Goal: Task Accomplishment & Management: Complete application form

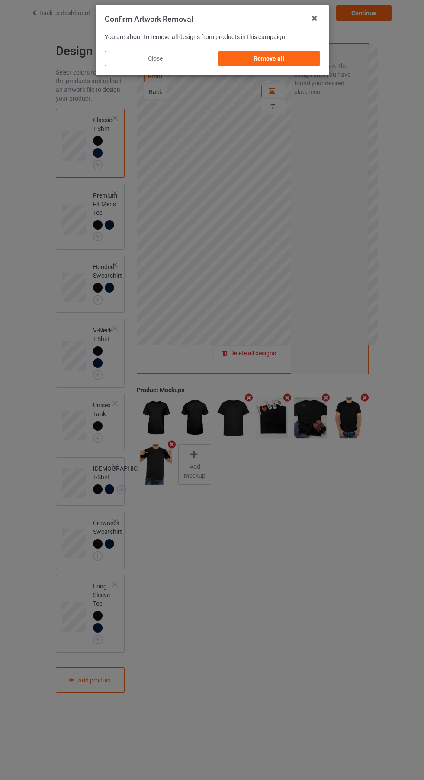
click at [279, 59] on div "Remove all" at bounding box center [269, 59] width 102 height 16
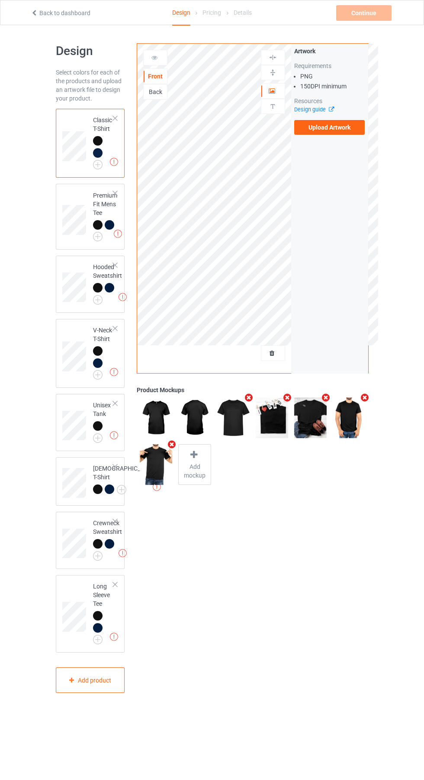
click at [340, 130] on label "Upload Artwork" at bounding box center [330, 127] width 71 height 15
click at [0, 0] on input "Upload Artwork" at bounding box center [0, 0] width 0 height 0
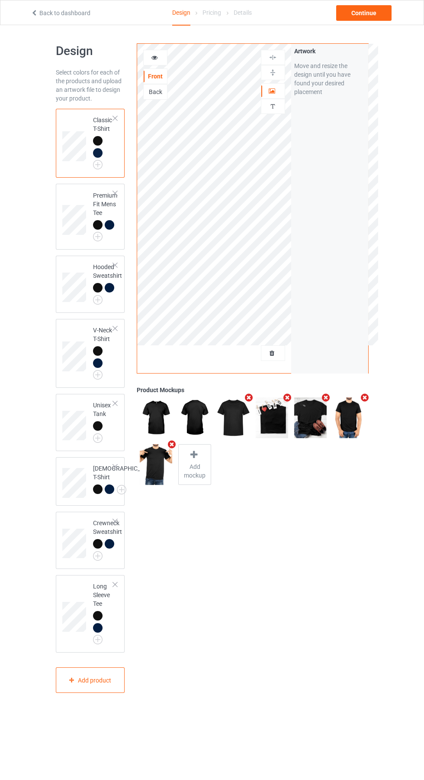
click at [0, 0] on img at bounding box center [0, 0] width 0 height 0
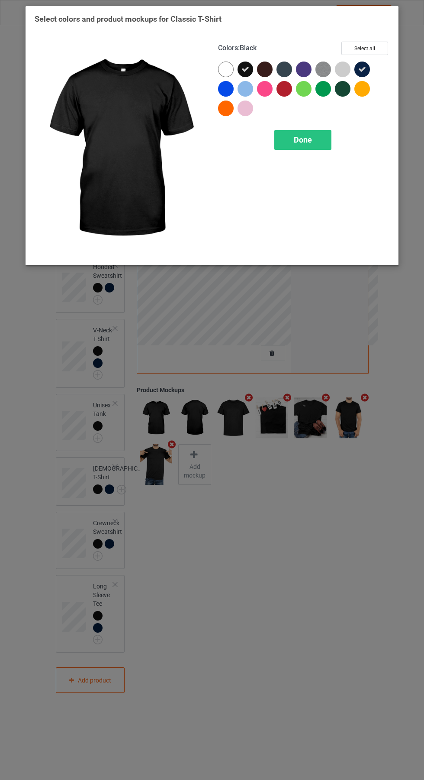
click at [324, 69] on img at bounding box center [324, 70] width 16 height 16
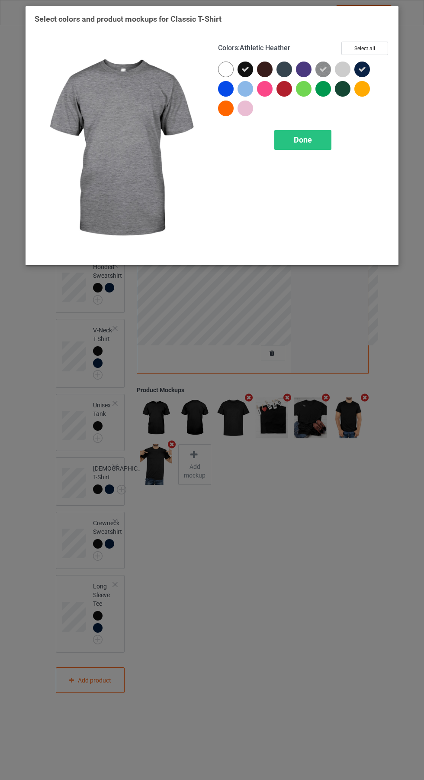
click at [287, 64] on div at bounding box center [285, 70] width 16 height 16
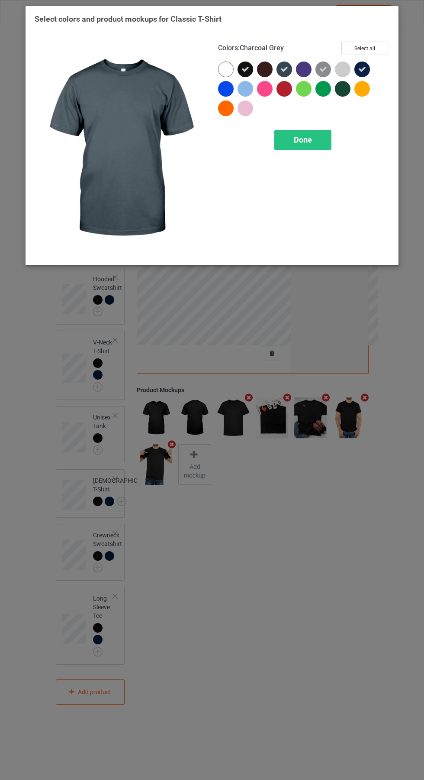
click at [322, 139] on div "Done" at bounding box center [303, 140] width 57 height 20
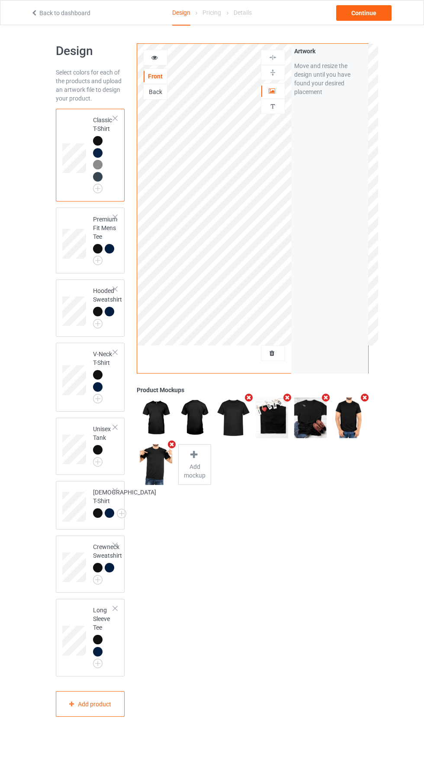
click at [0, 0] on img at bounding box center [0, 0] width 0 height 0
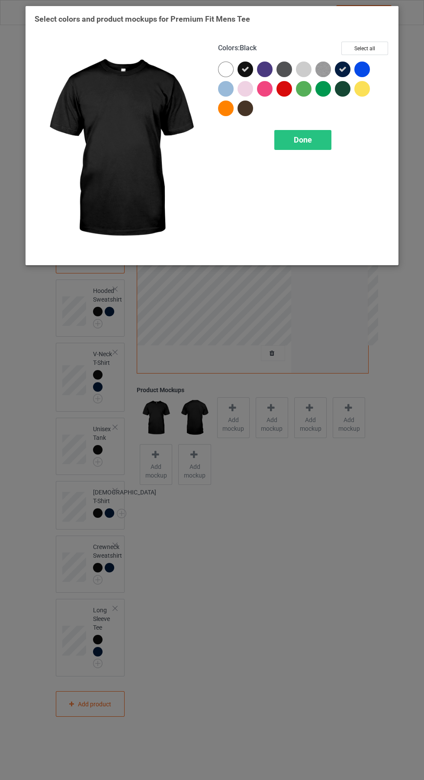
click at [330, 63] on img at bounding box center [324, 70] width 16 height 16
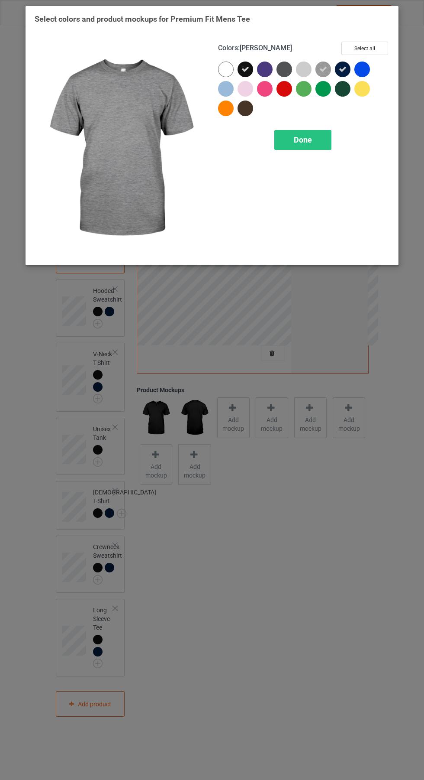
click at [285, 64] on div at bounding box center [285, 70] width 16 height 16
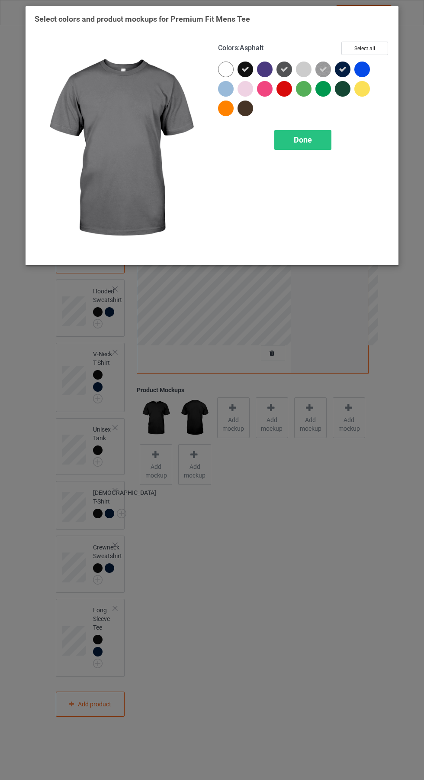
click at [317, 134] on div "Done" at bounding box center [303, 140] width 57 height 20
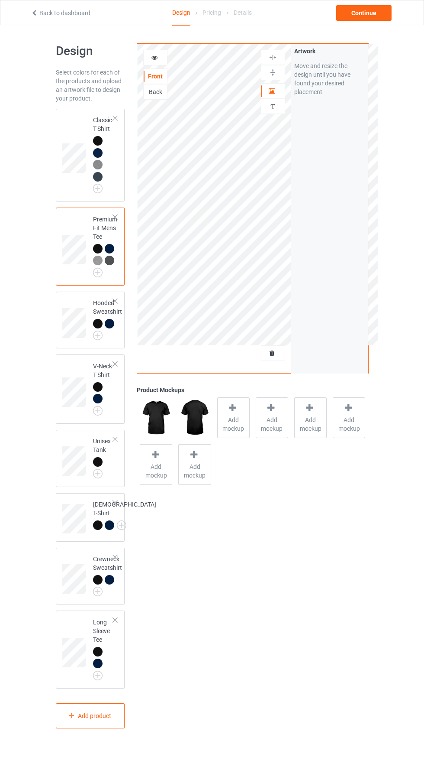
click at [0, 0] on img at bounding box center [0, 0] width 0 height 0
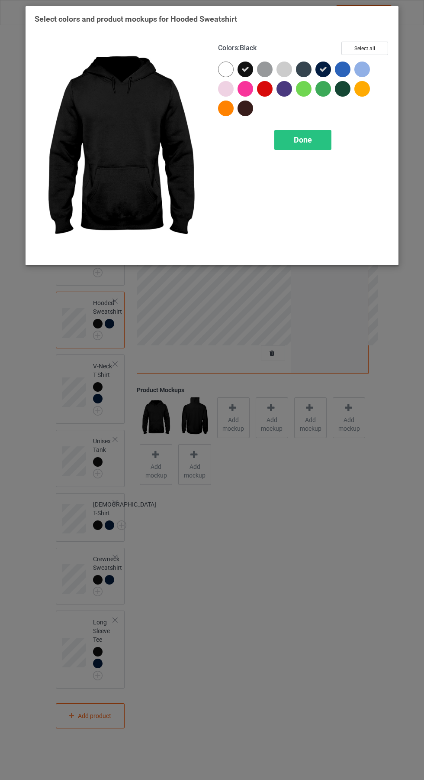
click at [264, 63] on div at bounding box center [265, 70] width 16 height 16
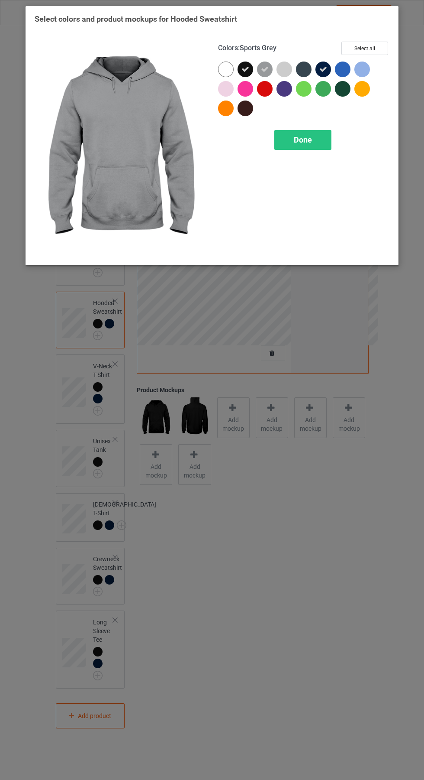
click at [308, 65] on div at bounding box center [304, 70] width 16 height 16
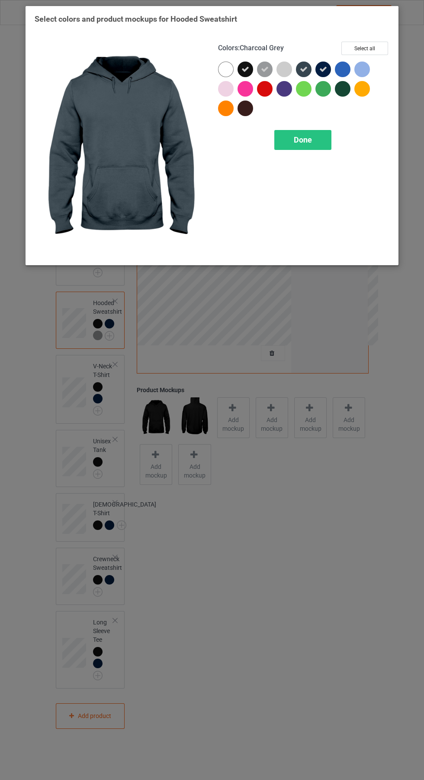
click at [303, 139] on span "Done" at bounding box center [303, 139] width 18 height 9
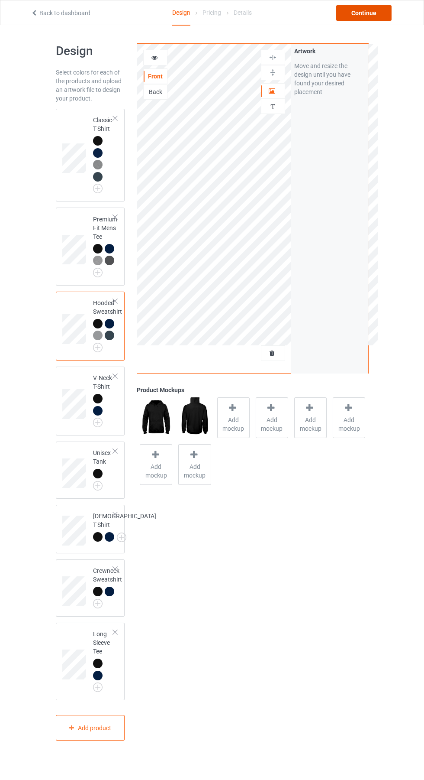
click at [377, 19] on div "Continue" at bounding box center [364, 13] width 55 height 16
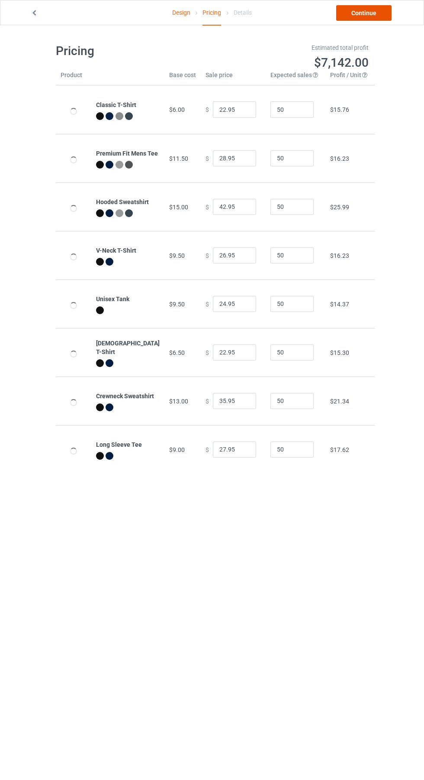
click at [373, 12] on link "Continue" at bounding box center [364, 13] width 55 height 16
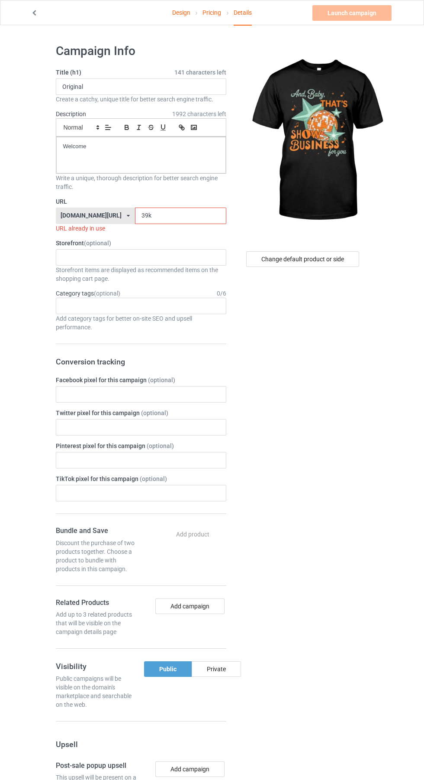
click at [183, 216] on input "39k" at bounding box center [180, 215] width 91 height 16
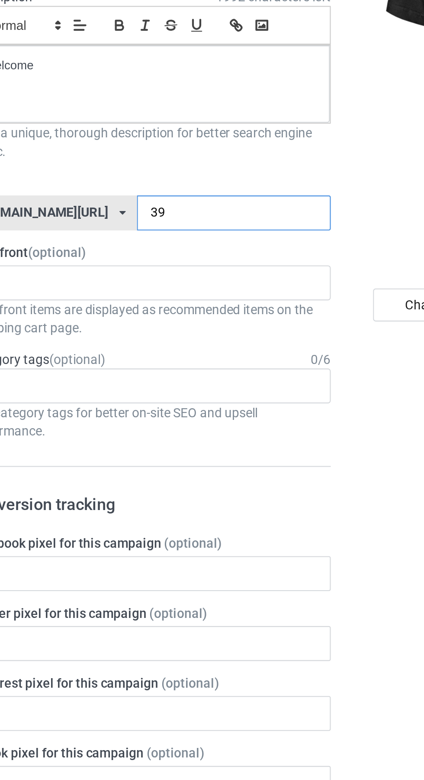
type input "3"
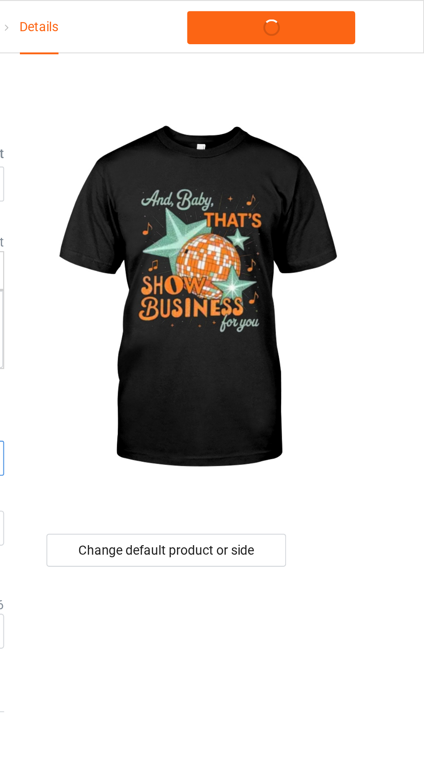
type input "Yd9"
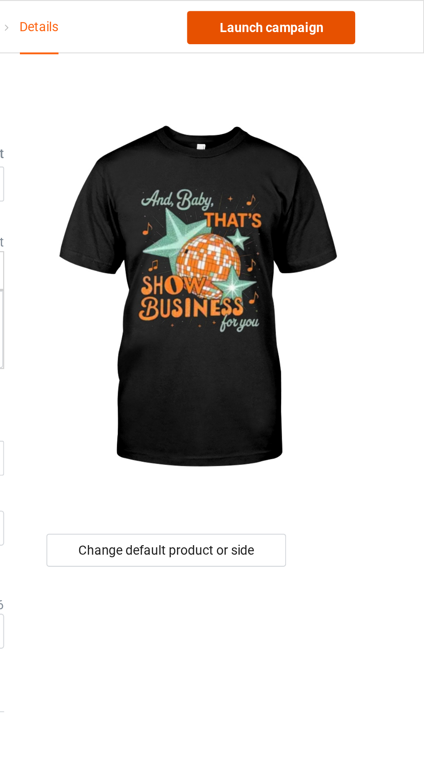
click at [358, 13] on link "Launch campaign" at bounding box center [352, 13] width 79 height 16
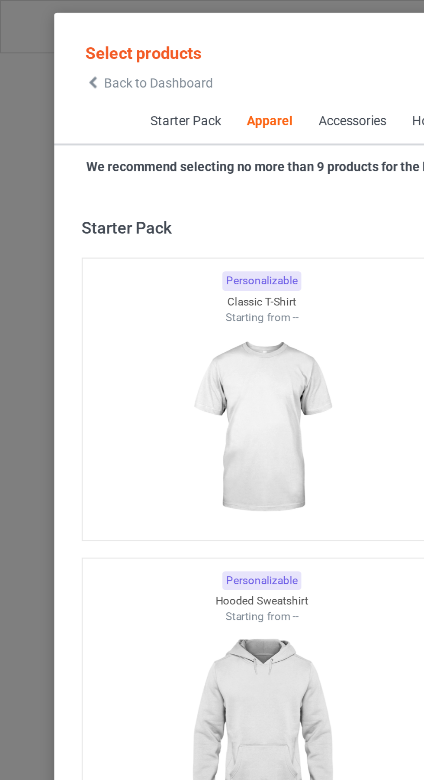
scroll to position [463, 0]
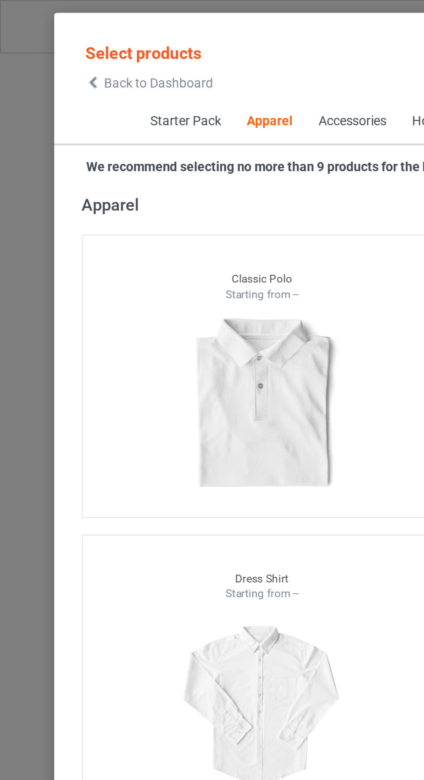
click at [50, 39] on span "Back to Dashboard" at bounding box center [75, 39] width 52 height 7
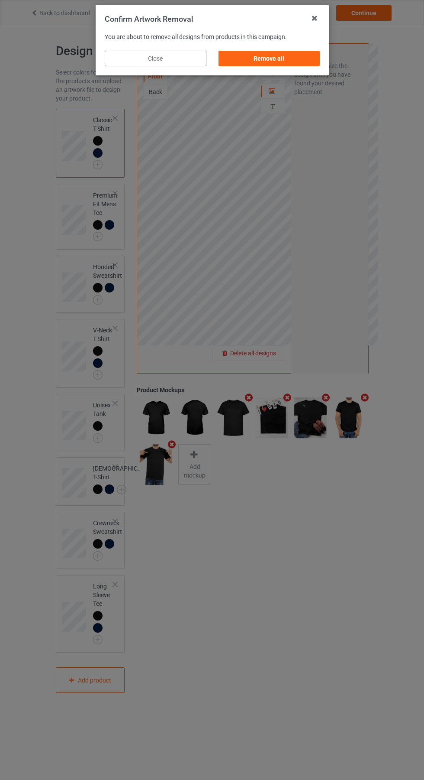
click at [281, 64] on div "Remove all" at bounding box center [269, 59] width 102 height 16
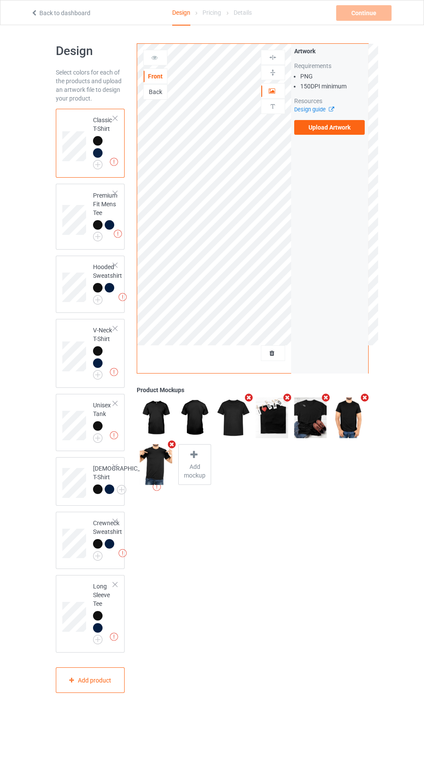
click at [335, 127] on label "Upload Artwork" at bounding box center [330, 127] width 71 height 15
click at [0, 0] on input "Upload Artwork" at bounding box center [0, 0] width 0 height 0
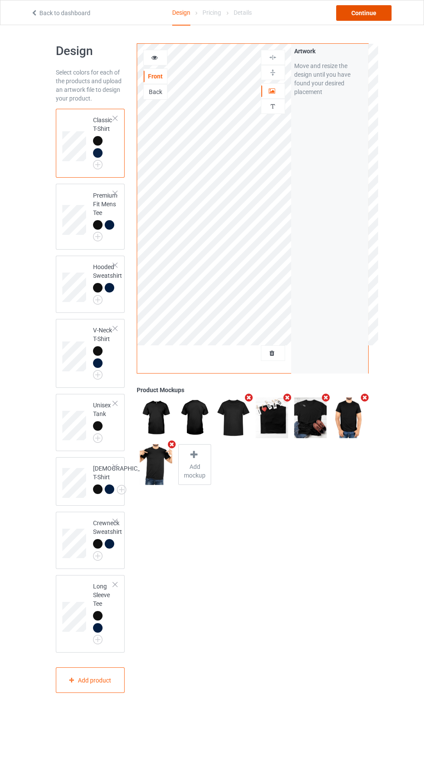
click at [374, 12] on div "Continue" at bounding box center [364, 13] width 55 height 16
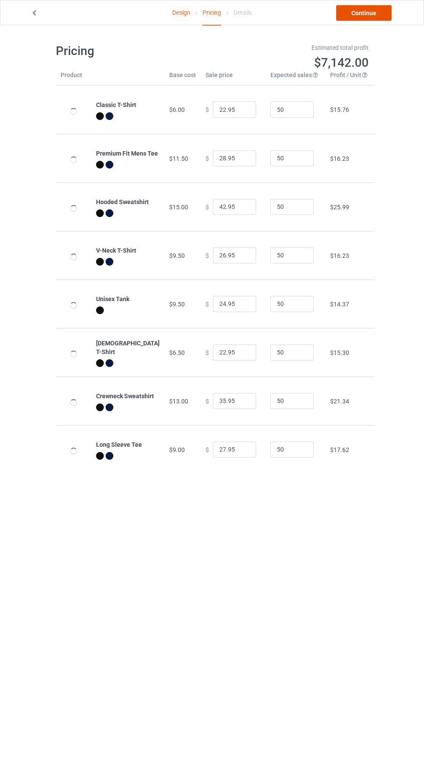
click at [361, 9] on link "Continue" at bounding box center [364, 13] width 55 height 16
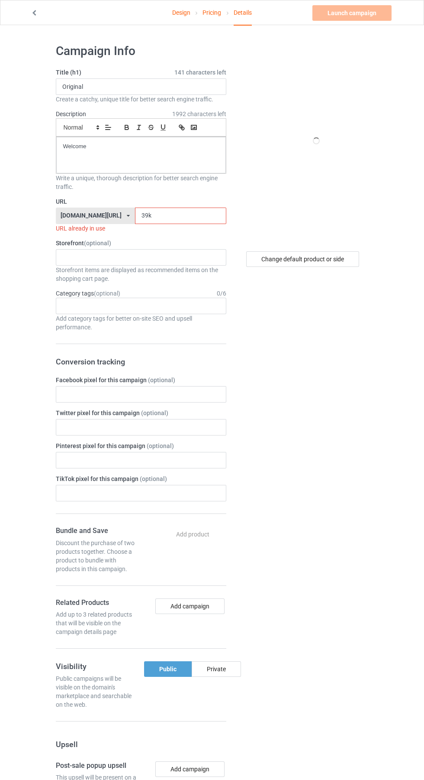
click at [182, 243] on label "Storefront (optional)" at bounding box center [141, 243] width 171 height 9
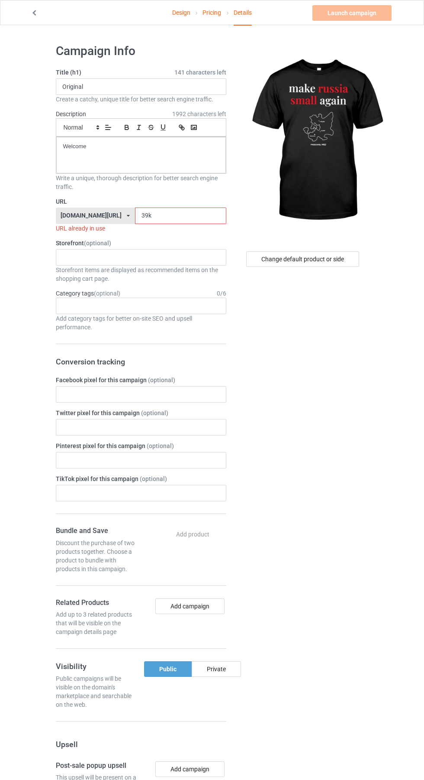
click at [170, 213] on input "39k" at bounding box center [180, 215] width 91 height 16
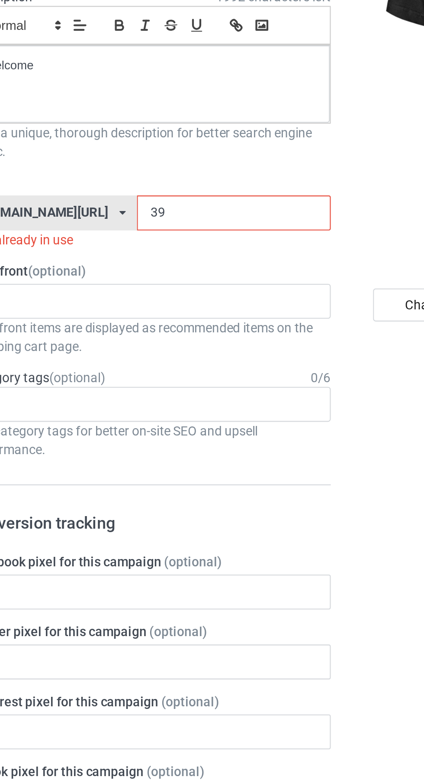
type input "3"
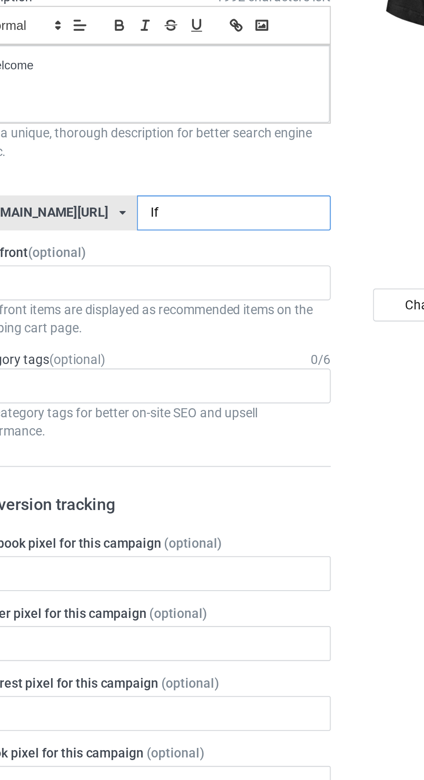
type input "Ifs"
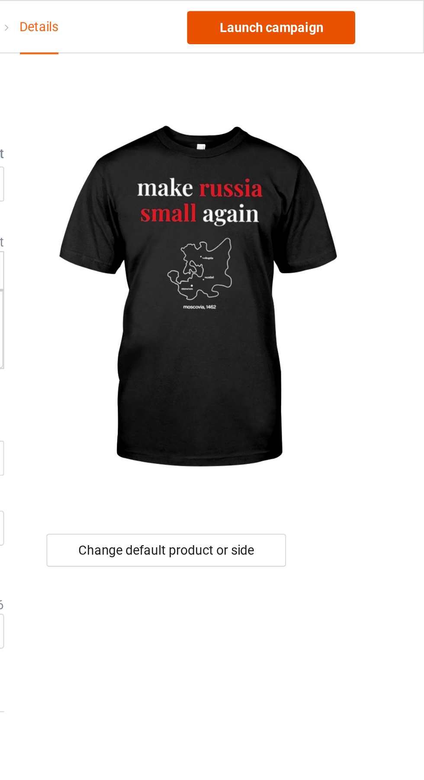
click at [367, 12] on link "Launch campaign" at bounding box center [352, 13] width 79 height 16
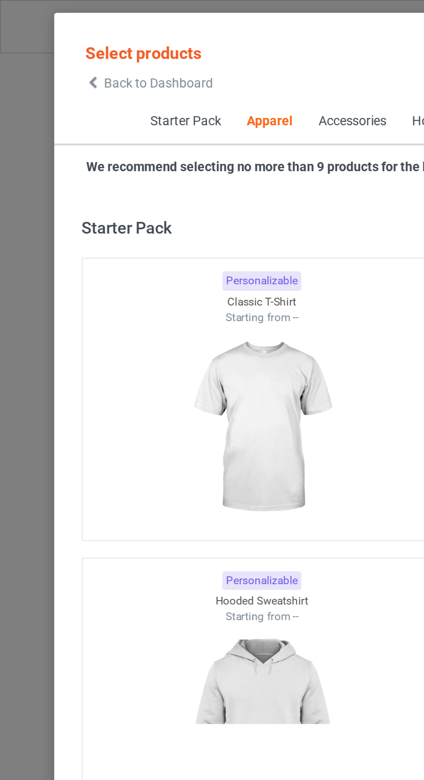
scroll to position [463, 0]
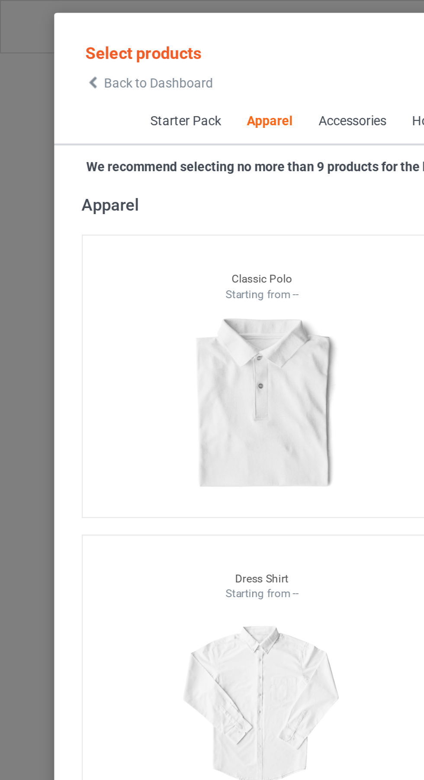
click at [50, 37] on span "Back to Dashboard" at bounding box center [75, 39] width 52 height 7
